Goal: Task Accomplishment & Management: Use online tool/utility

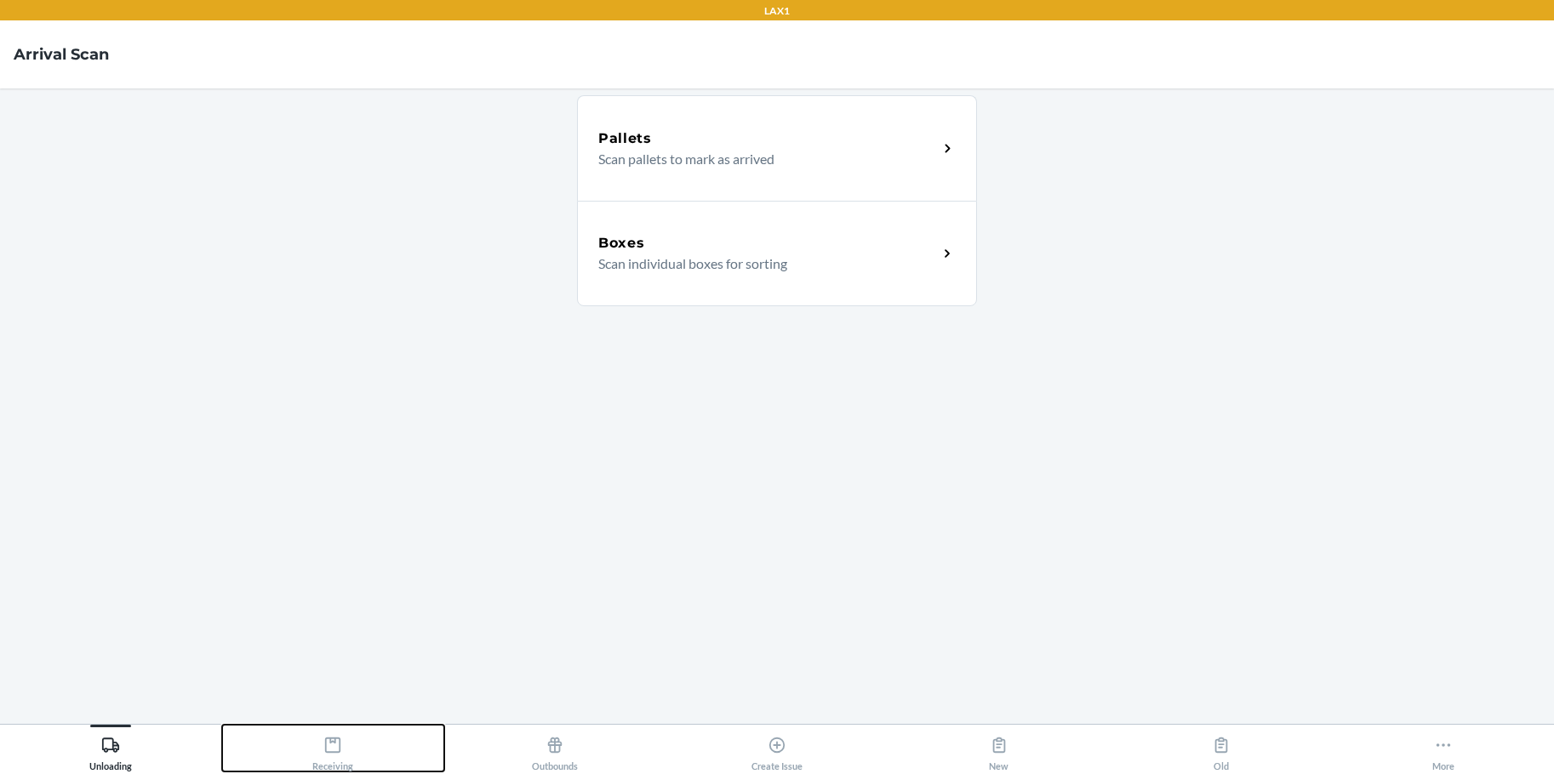
click at [334, 744] on icon at bounding box center [332, 745] width 19 height 19
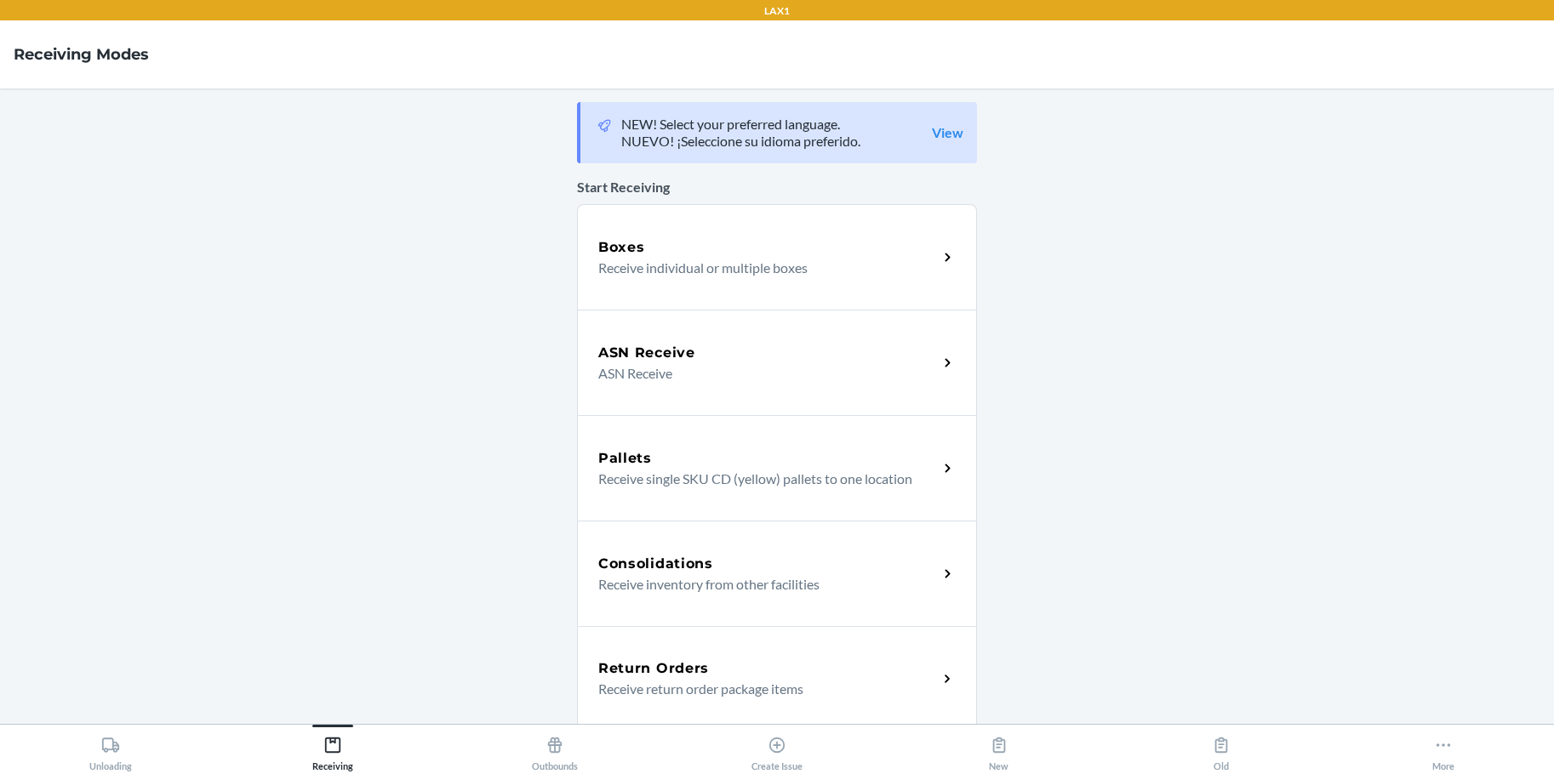
click at [688, 253] on div "Boxes" at bounding box center [767, 247] width 339 height 20
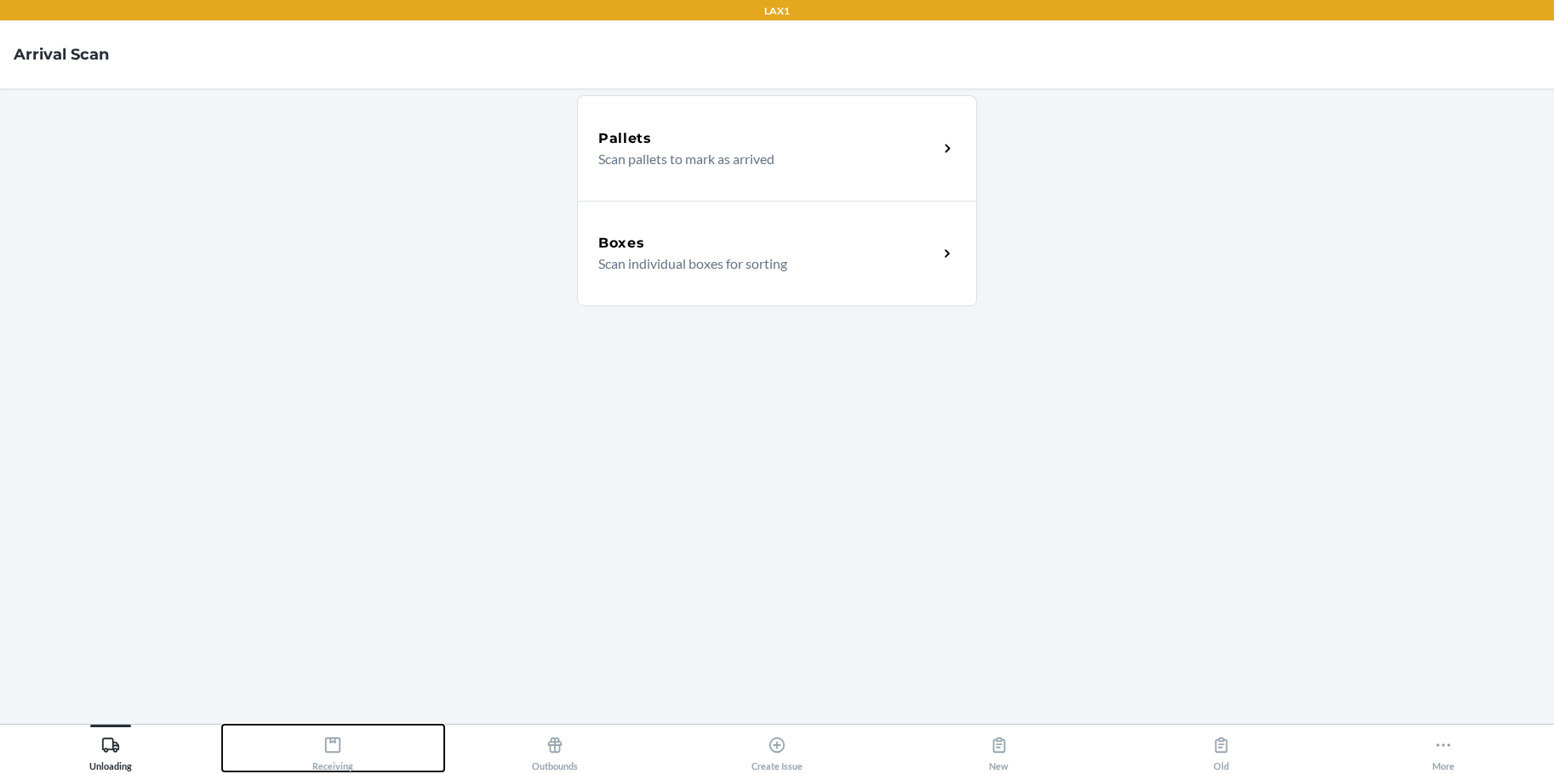
click at [330, 746] on icon at bounding box center [332, 745] width 19 height 19
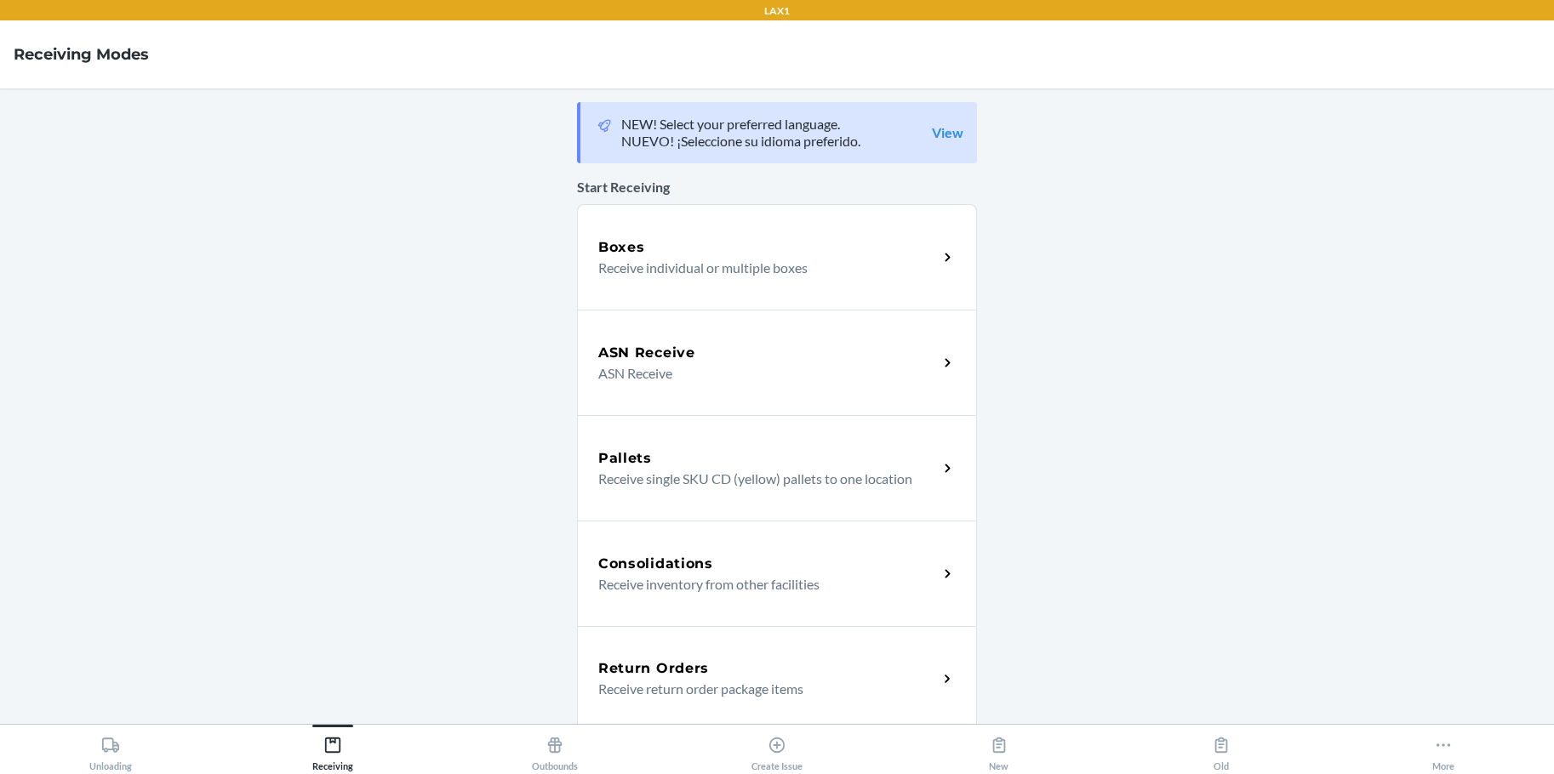
click at [663, 258] on p "Receive individual or multiple boxes" at bounding box center [761, 268] width 326 height 20
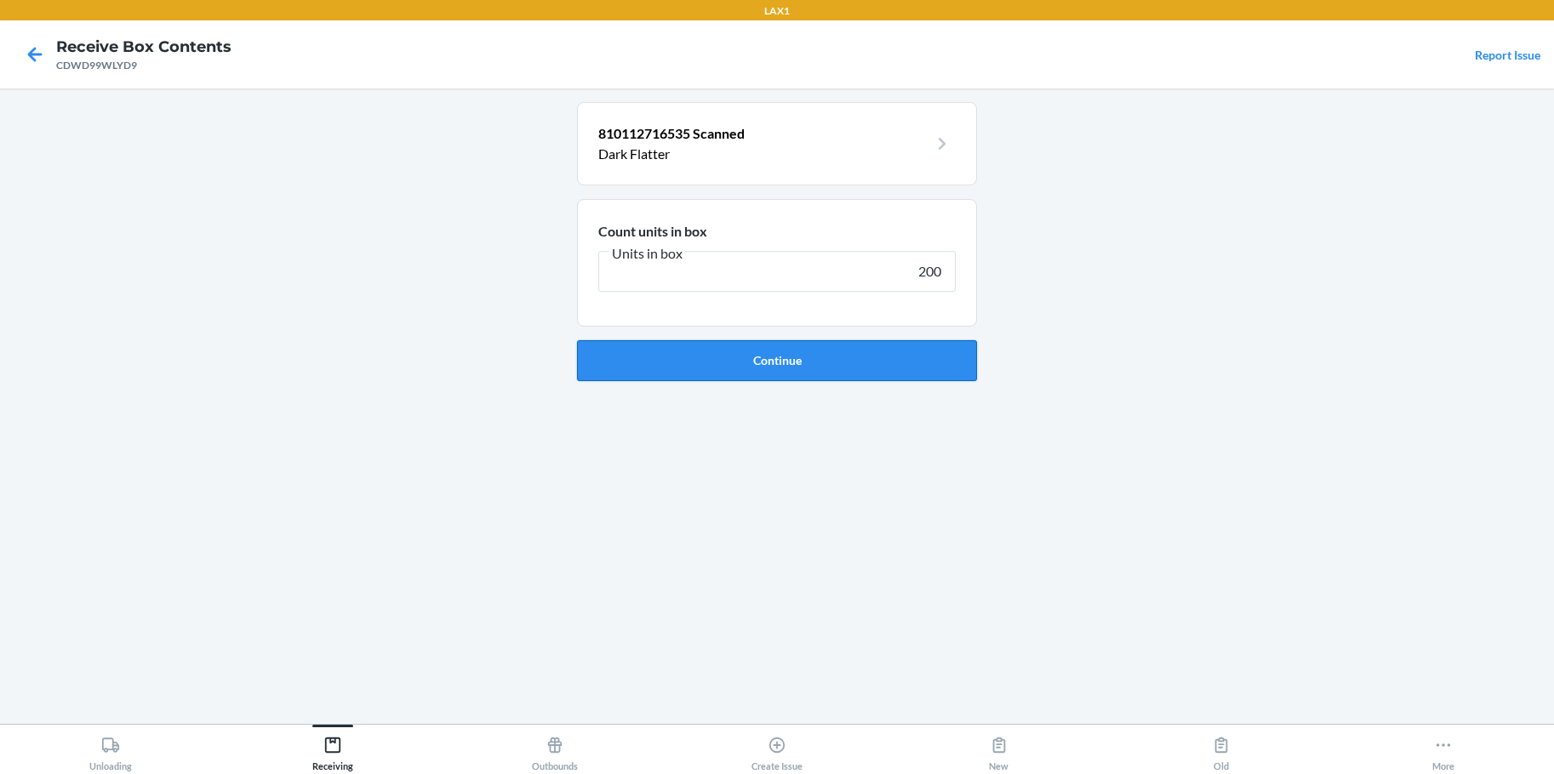
type input "200"
click at [849, 371] on button "Continue" at bounding box center [777, 360] width 400 height 41
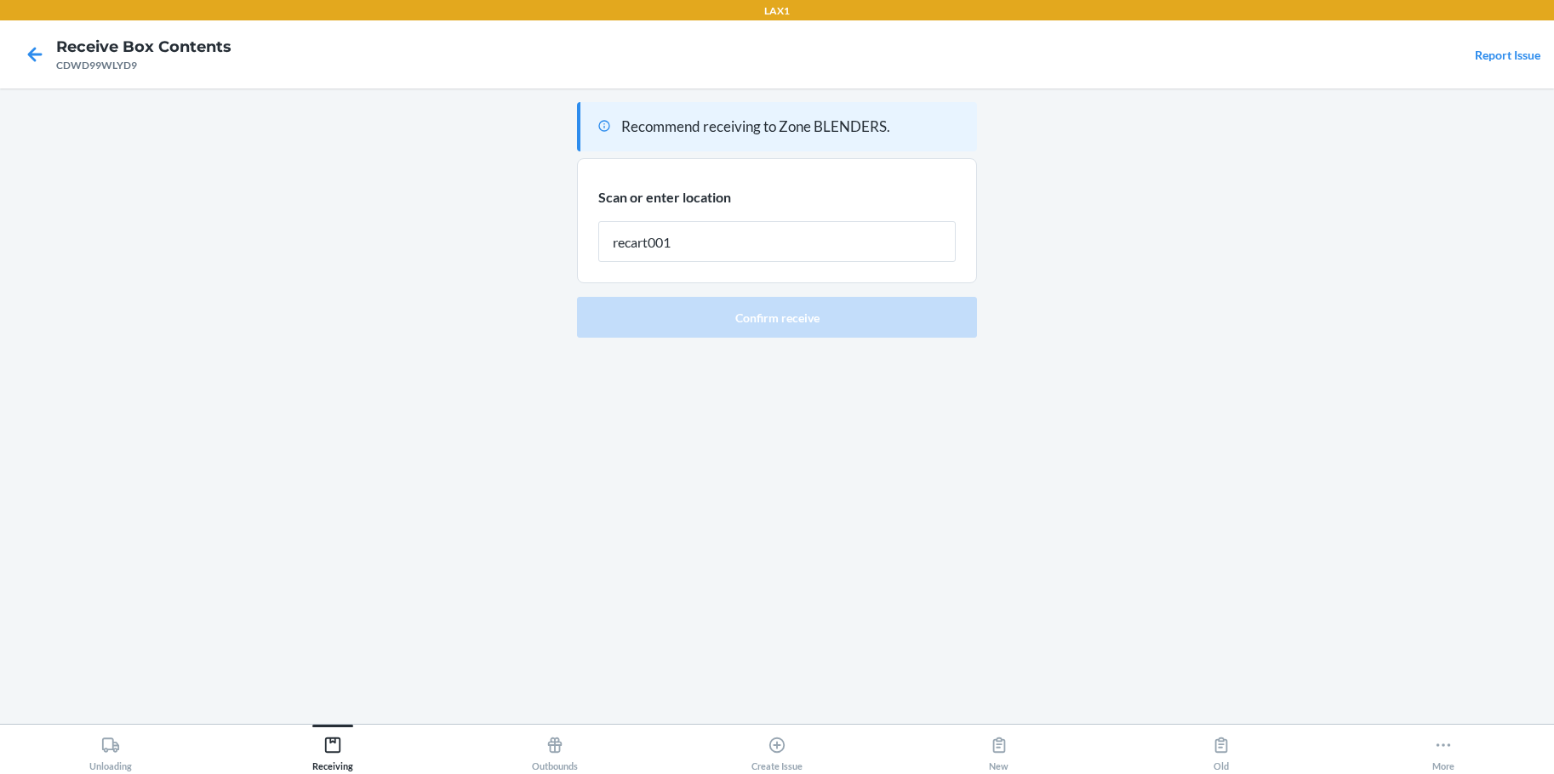
type input "recart001"
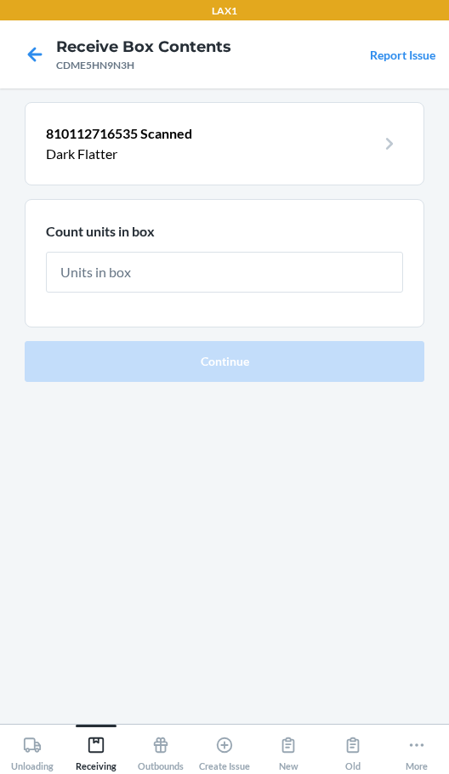
drag, startPoint x: 1, startPoint y: 427, endPoint x: -13, endPoint y: 419, distance: 16.1
click at [0, 419] on html "LAX1 Receive Box Contents CDME5HN9N3H Report Issue 810112716535 Scanned Dark Fl…" at bounding box center [224, 387] width 449 height 774
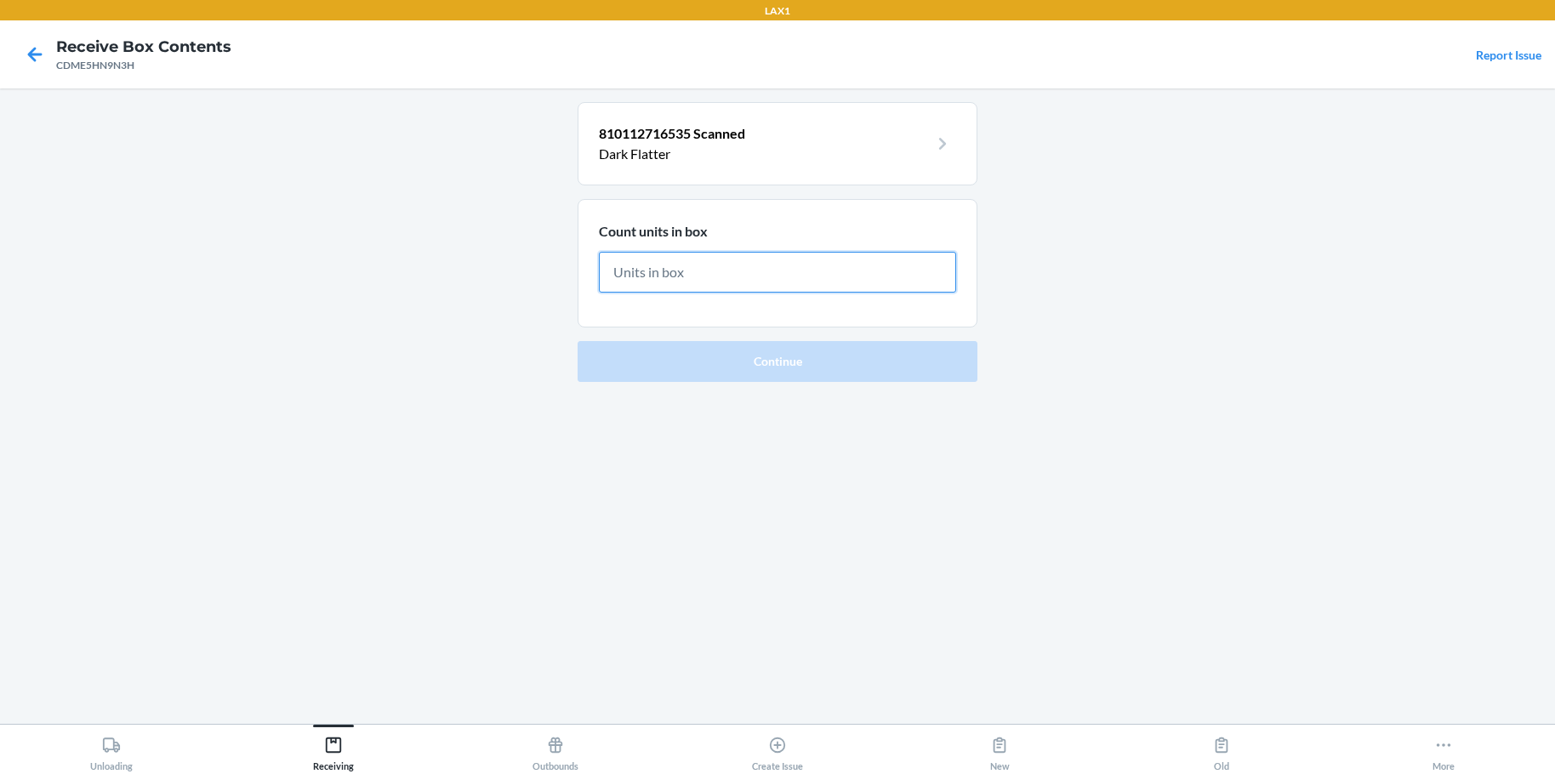
click at [849, 288] on input "text" at bounding box center [777, 272] width 357 height 41
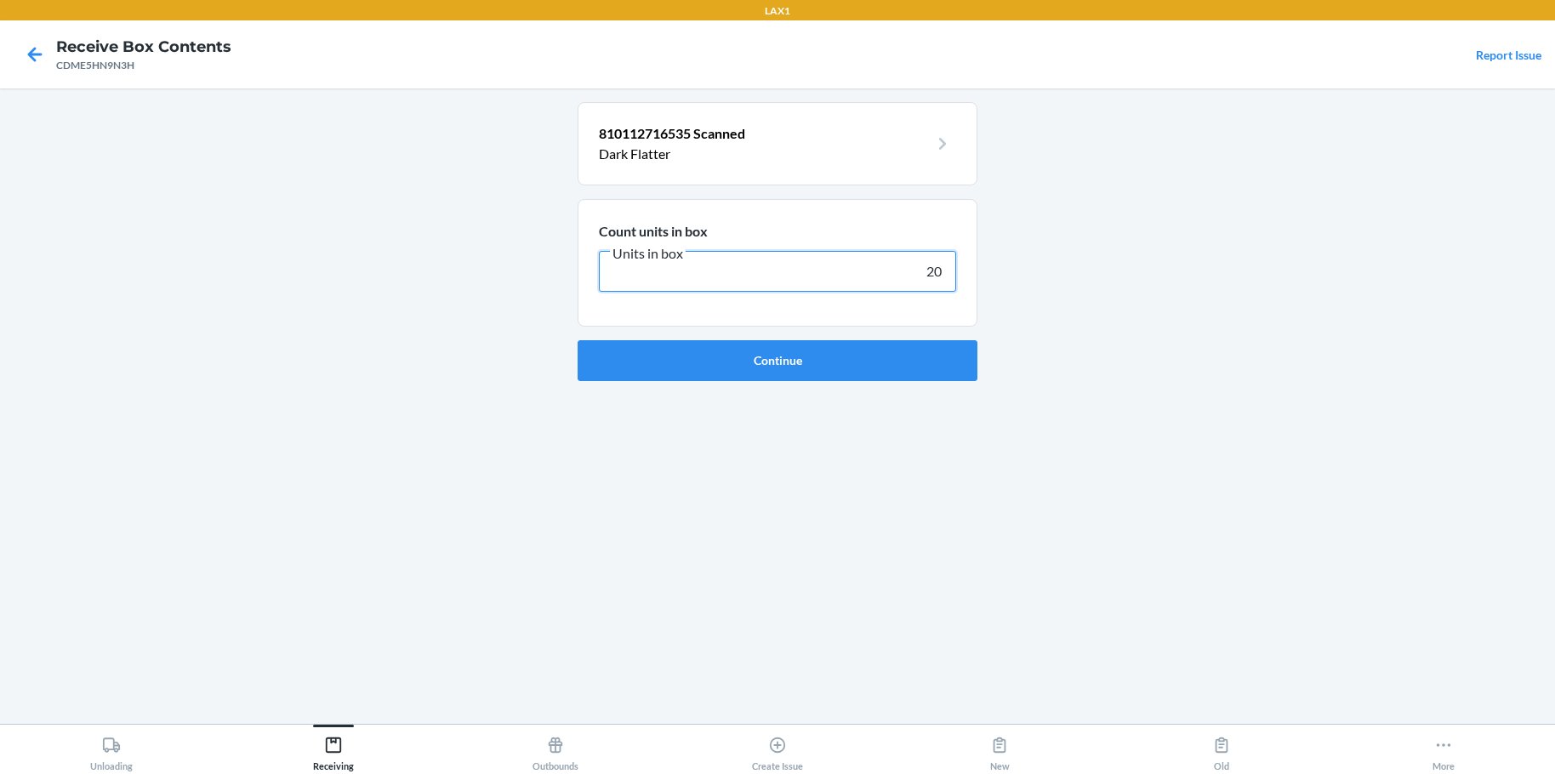
type input "200"
click button "Continue" at bounding box center [778, 360] width 400 height 41
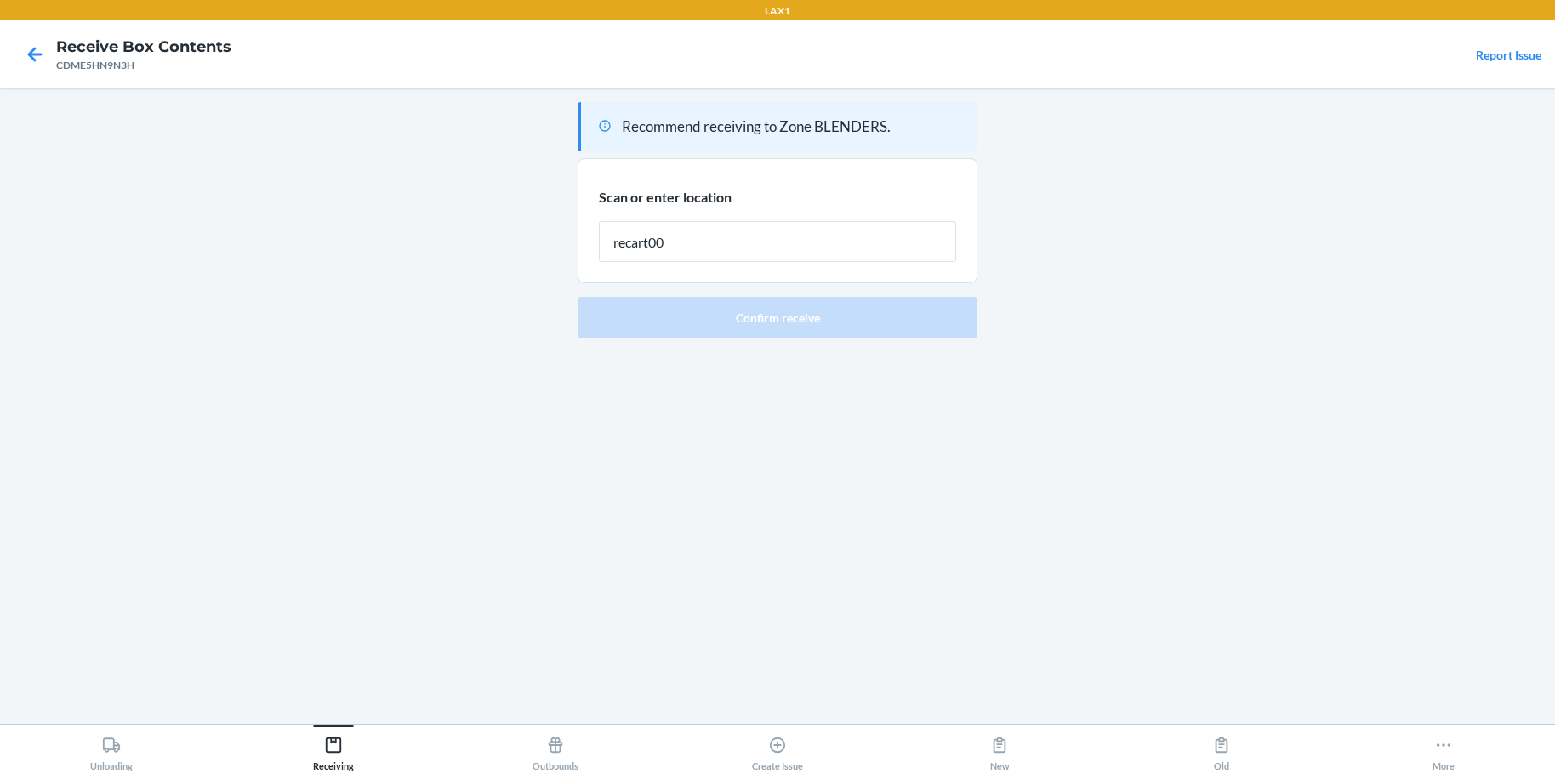
type input "recart001"
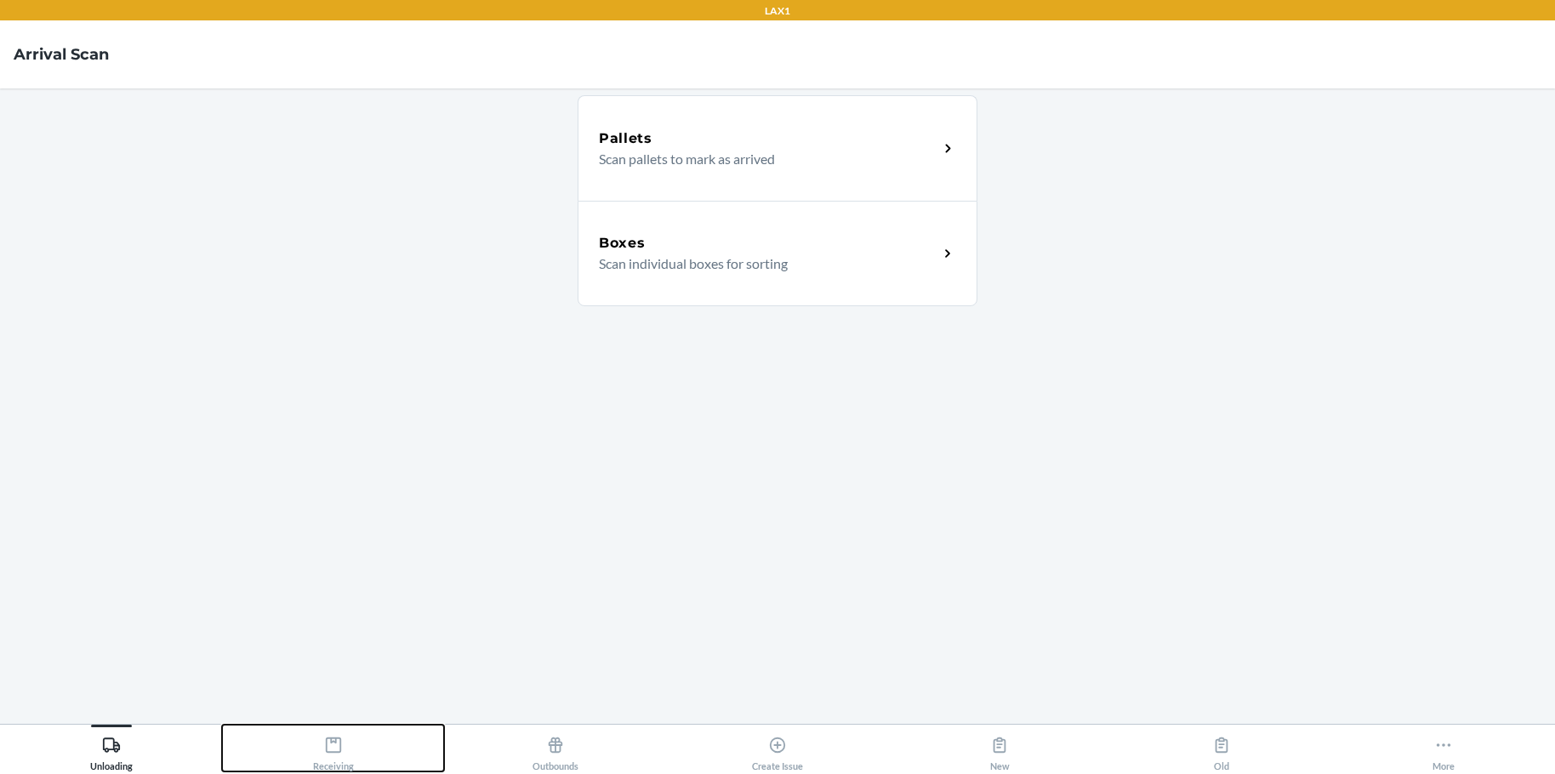
click at [333, 747] on icon at bounding box center [333, 745] width 19 height 19
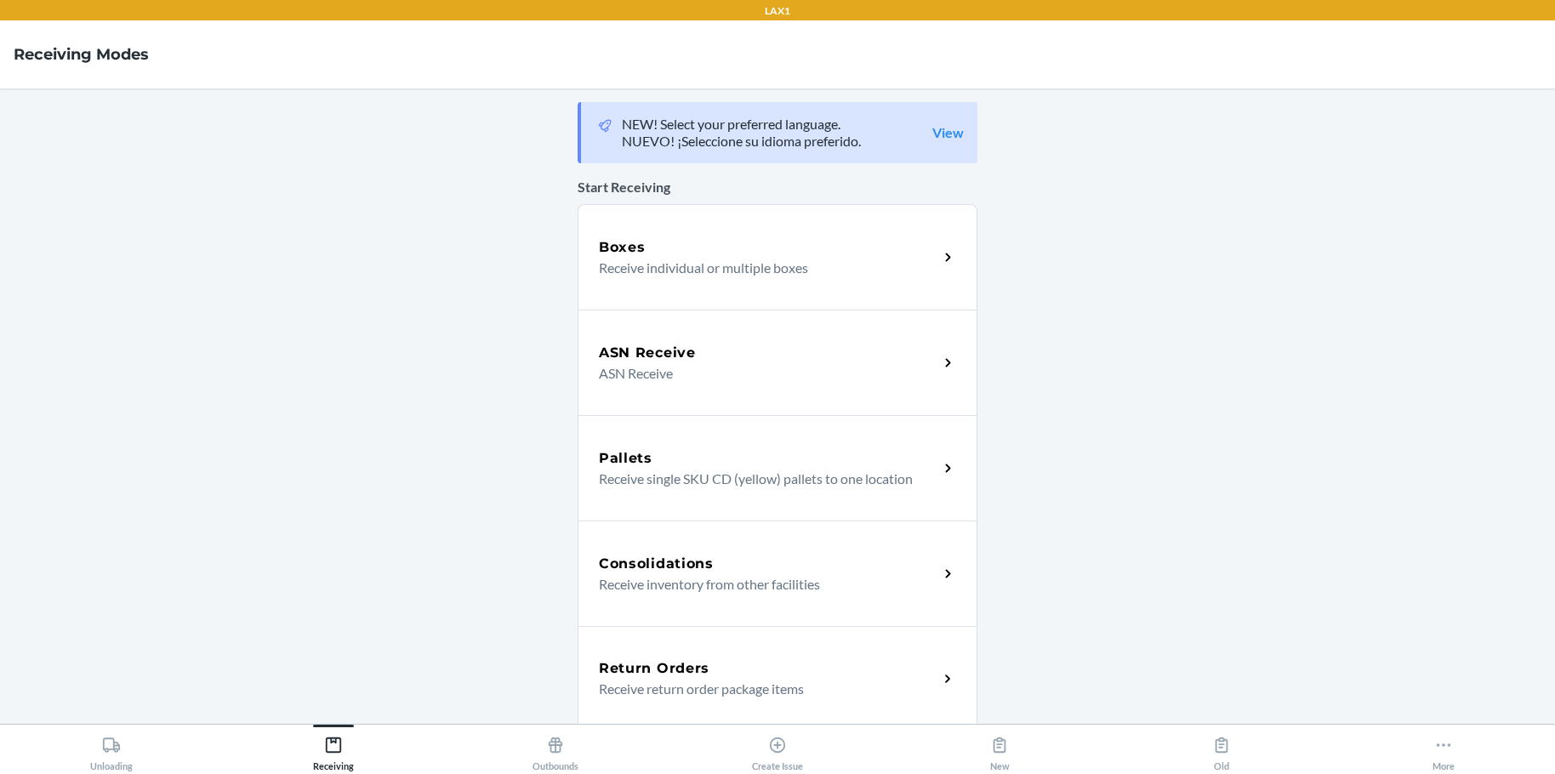
click at [819, 280] on div "Boxes Receive individual or multiple boxes" at bounding box center [778, 257] width 400 height 106
